Goal: Transaction & Acquisition: Purchase product/service

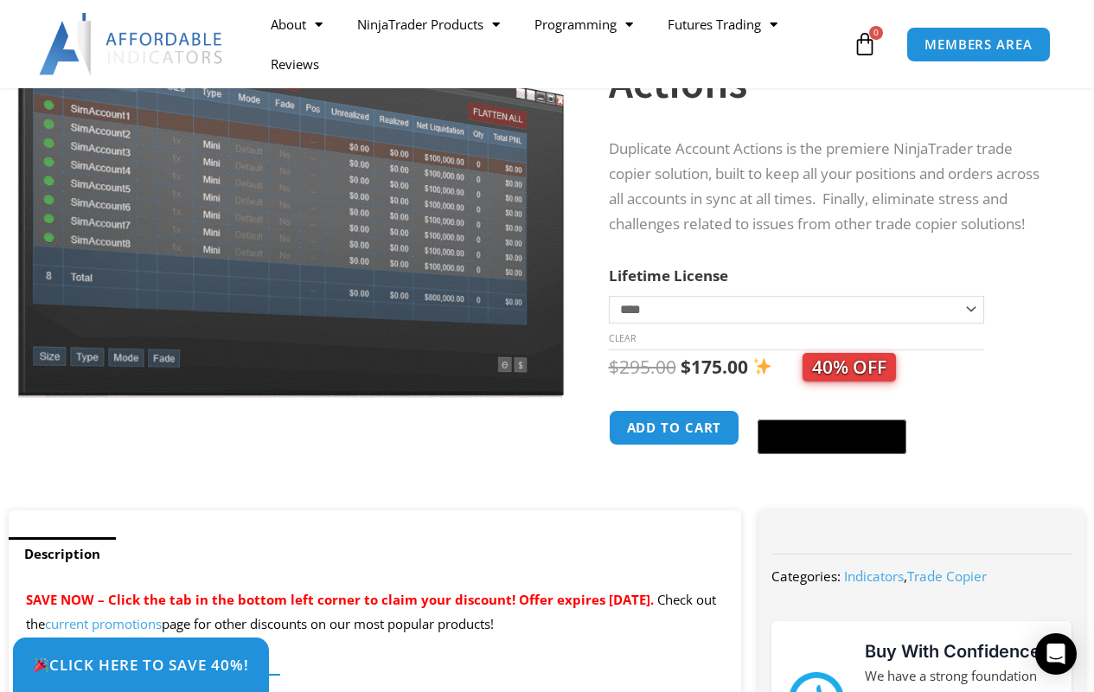
scroll to position [346, 0]
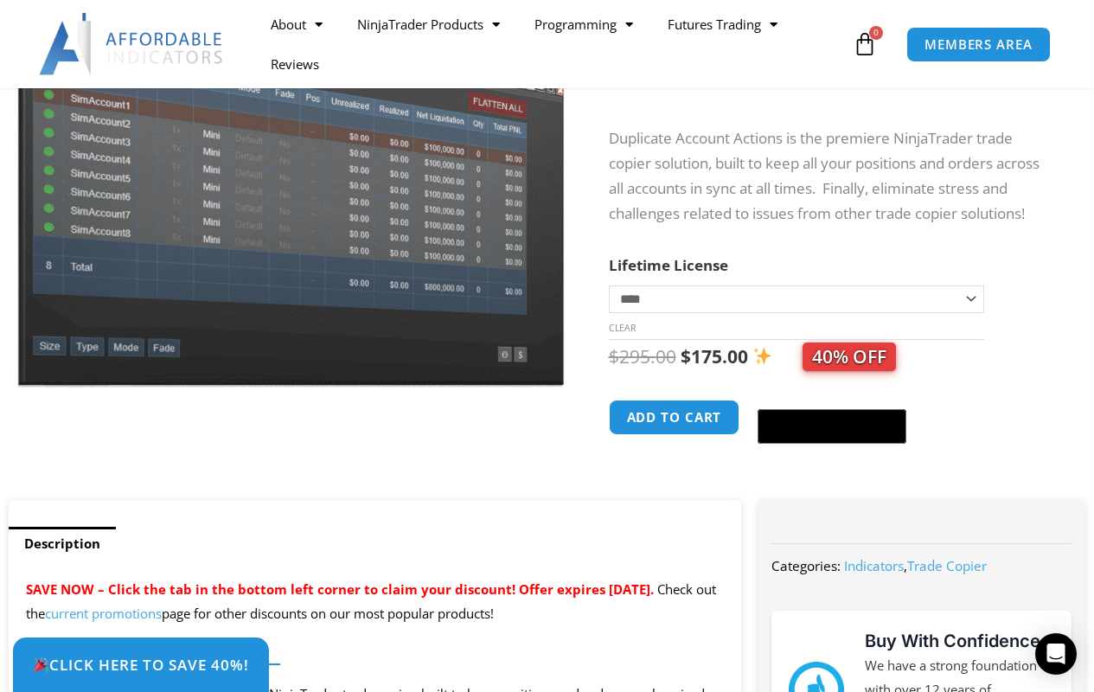
click at [674, 431] on button "Add to cart" at bounding box center [674, 416] width 131 height 35
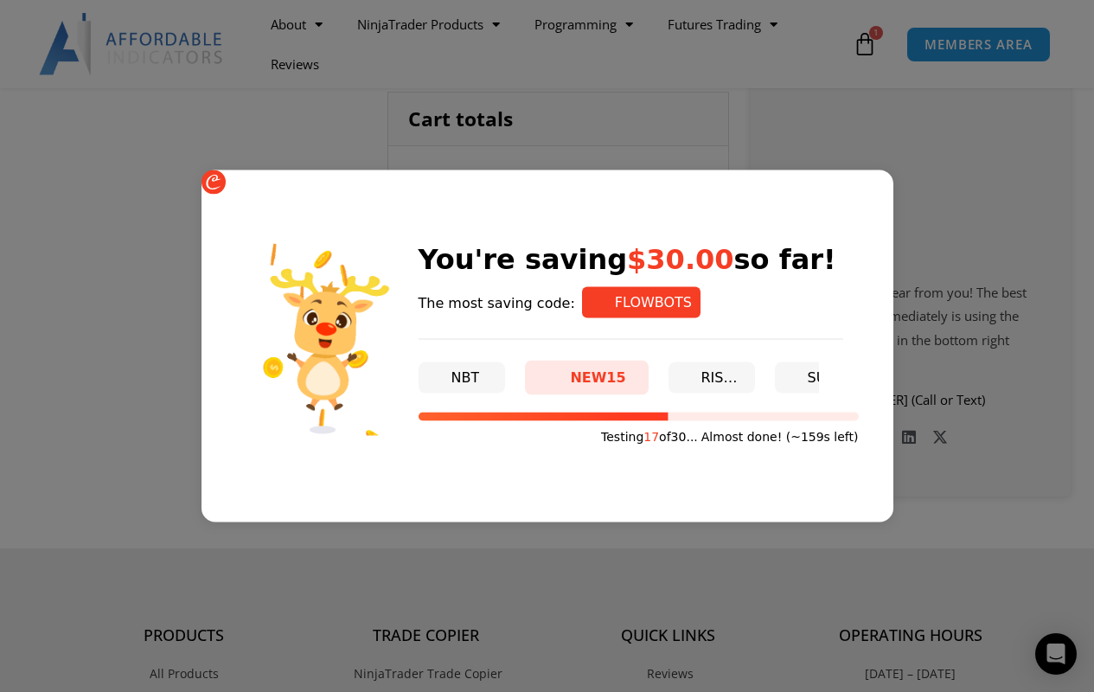
scroll to position [517, 0]
